Goal: Check status: Check status

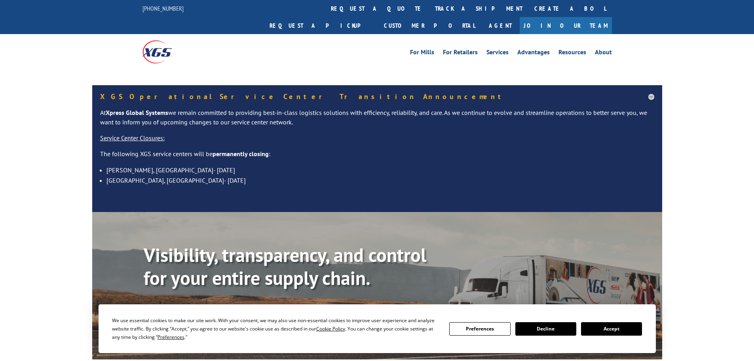
click at [612, 333] on button "Accept" at bounding box center [611, 328] width 61 height 13
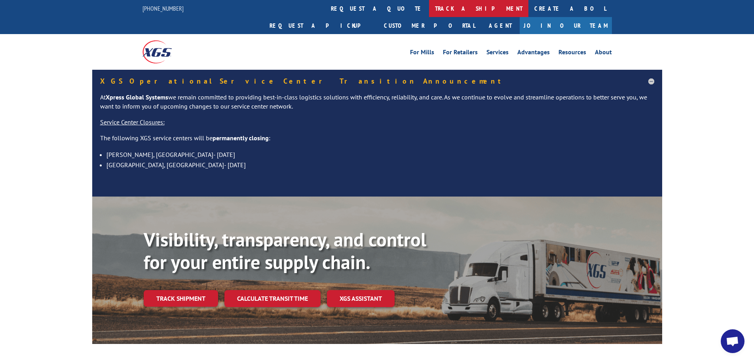
click at [429, 10] on link "track a shipment" at bounding box center [478, 8] width 99 height 17
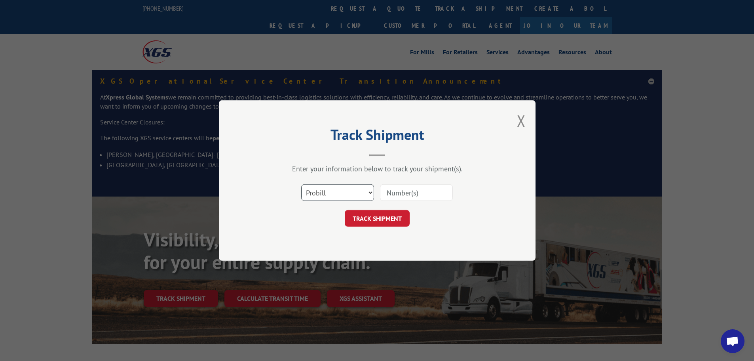
click at [339, 192] on select "Select category... Probill BOL PO" at bounding box center [337, 192] width 73 height 17
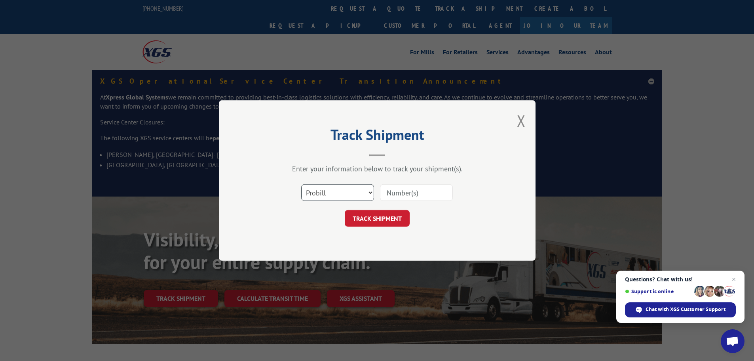
select select "bol"
click at [301, 184] on select "Select category... Probill BOL PO" at bounding box center [337, 192] width 73 height 17
click at [383, 221] on button "TRACK SHIPMENT" at bounding box center [377, 218] width 65 height 17
type input "2836578"
click at [401, 216] on button "TRACK SHIPMENT" at bounding box center [377, 218] width 65 height 17
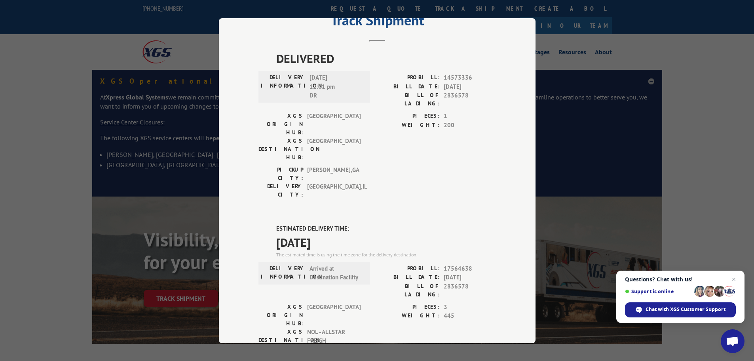
scroll to position [119, 0]
